Goal: Task Accomplishment & Management: Complete application form

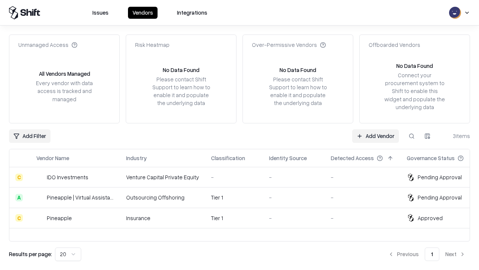
click at [375, 136] on link "Add Vendor" at bounding box center [375, 135] width 47 height 13
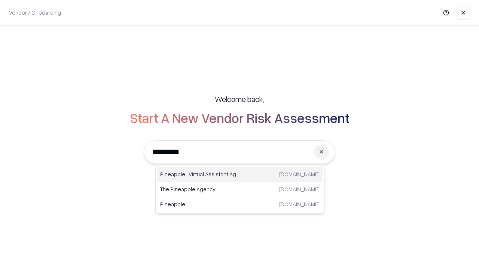
click at [240, 174] on div "Pineapple | Virtual Assistant Agency trypineapple.com" at bounding box center [239, 174] width 165 height 15
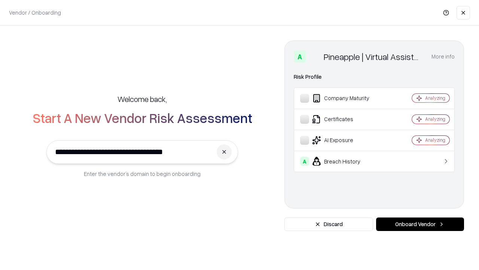
type input "**********"
click at [420, 224] on button "Onboard Vendor" at bounding box center [420, 223] width 88 height 13
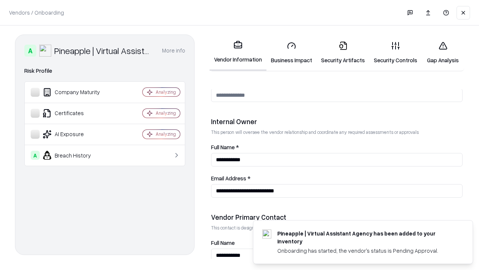
scroll to position [388, 0]
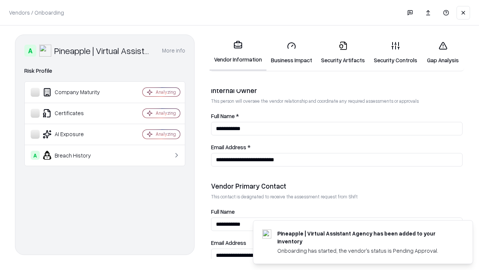
click at [292, 52] on link "Business Impact" at bounding box center [292, 52] width 50 height 35
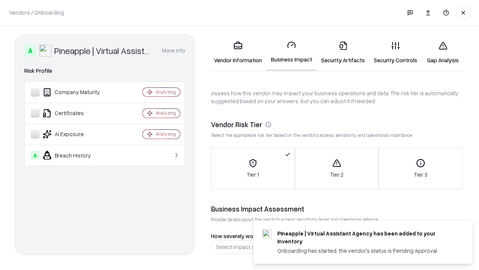
click at [343, 52] on link "Security Artifacts" at bounding box center [343, 52] width 53 height 35
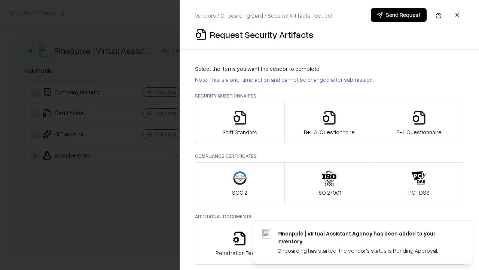
click at [240, 123] on icon "button" at bounding box center [239, 117] width 15 height 15
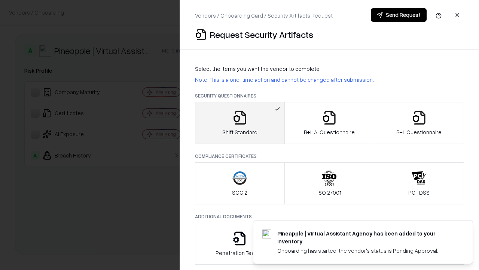
click at [399, 15] on button "Send Request" at bounding box center [399, 14] width 56 height 13
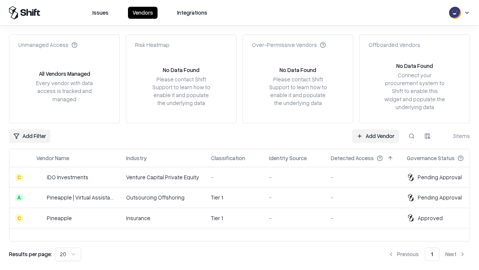
click at [412, 136] on button at bounding box center [411, 135] width 13 height 13
type input "**********"
click at [244, 197] on div "Tier 1" at bounding box center [234, 197] width 46 height 8
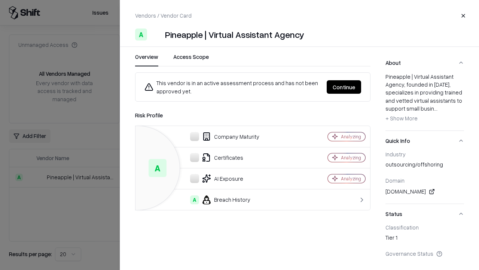
click at [344, 87] on button "Continue" at bounding box center [344, 86] width 34 height 13
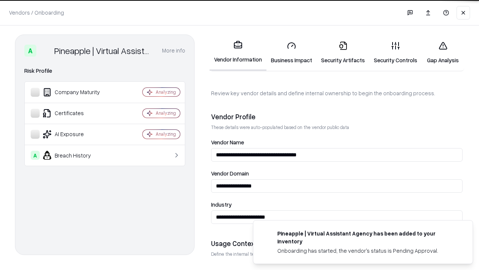
click at [343, 52] on link "Security Artifacts" at bounding box center [343, 52] width 53 height 35
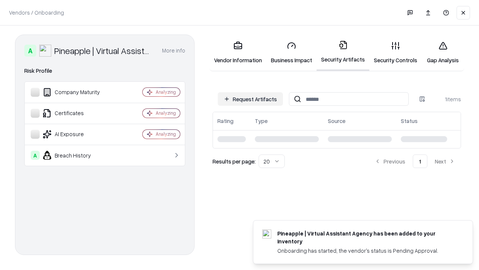
click at [443, 52] on link "Gap Analysis" at bounding box center [443, 52] width 42 height 35
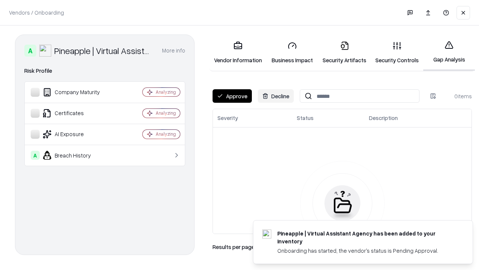
click at [232, 96] on button "Approve" at bounding box center [232, 95] width 39 height 13
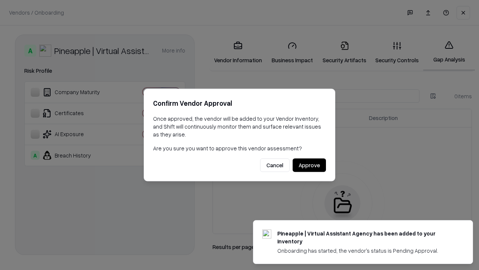
click at [309, 165] on button "Approve" at bounding box center [309, 164] width 33 height 13
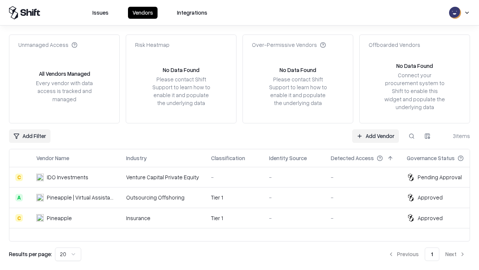
type input "**********"
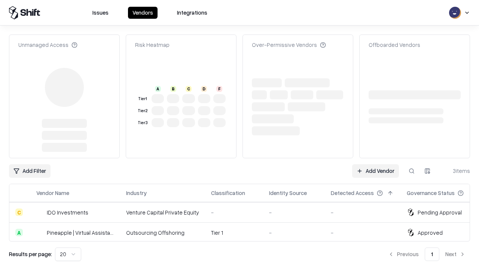
click at [375, 171] on link "Add Vendor" at bounding box center [375, 170] width 47 height 13
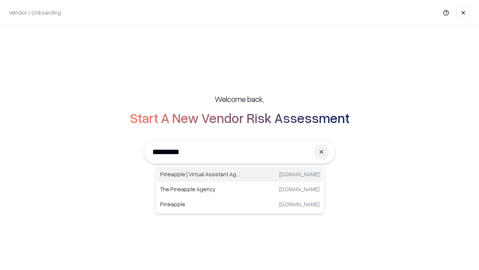
click at [240, 174] on div "Pineapple | Virtual Assistant Agency trypineapple.com" at bounding box center [239, 174] width 165 height 15
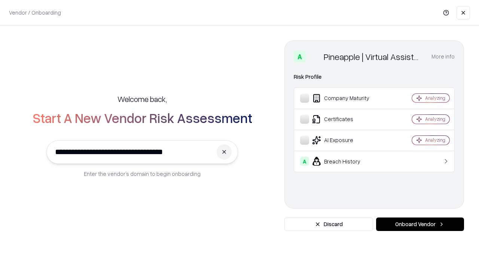
type input "**********"
click at [420, 224] on button "Onboard Vendor" at bounding box center [420, 223] width 88 height 13
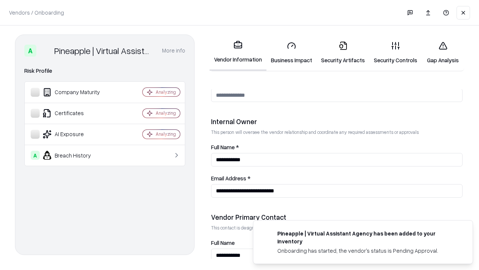
scroll to position [388, 0]
